Goal: Transaction & Acquisition: Download file/media

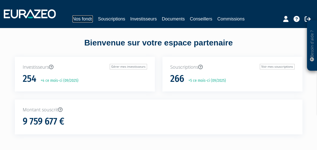
click at [78, 19] on link "Nos fonds" at bounding box center [82, 18] width 20 height 7
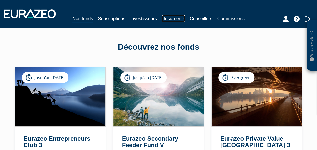
click at [175, 18] on link "Documents" at bounding box center [173, 18] width 23 height 7
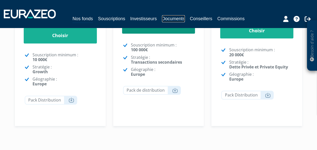
scroll to position [175, 0]
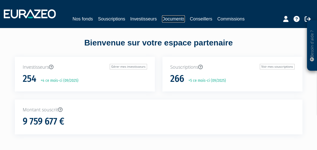
click at [177, 17] on link "Documents" at bounding box center [173, 18] width 23 height 7
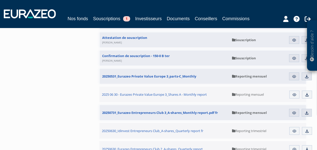
scroll to position [821, 0]
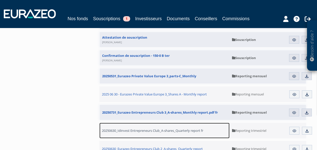
click at [132, 131] on span "20250630_Idinvest Entrepreneurs Club_A-shares_Quarterly report fr" at bounding box center [152, 130] width 101 height 5
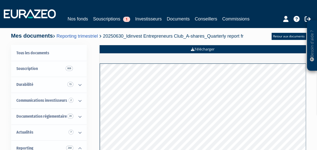
click at [203, 45] on link "Télécharger" at bounding box center [203, 49] width 206 height 8
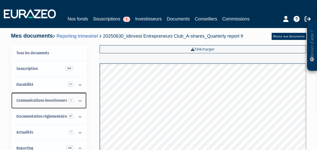
click at [64, 103] on link "Communications investisseurs 2" at bounding box center [48, 100] width 75 height 16
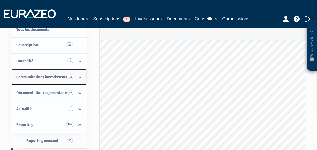
scroll to position [27, 0]
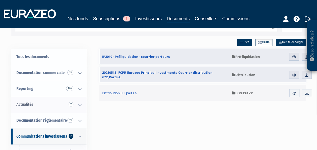
scroll to position [25, 0]
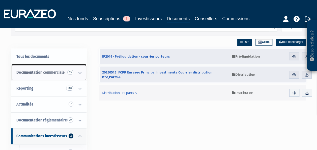
click at [62, 78] on link "Documentation commerciale 15" at bounding box center [48, 73] width 75 height 16
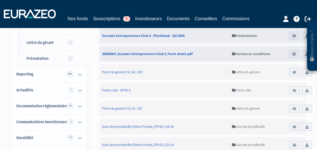
scroll to position [120, 0]
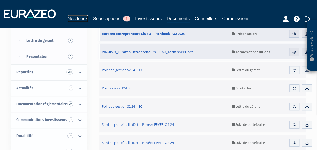
click at [84, 19] on link "Nos fonds" at bounding box center [78, 18] width 20 height 7
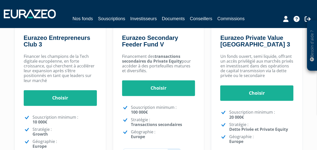
scroll to position [101, 0]
